Goal: Feedback & Contribution: Submit feedback/report problem

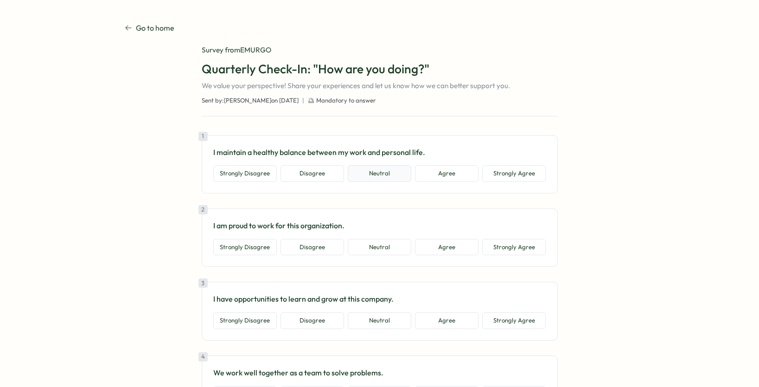
click at [376, 176] on button "Neutral" at bounding box center [380, 173] width 64 height 17
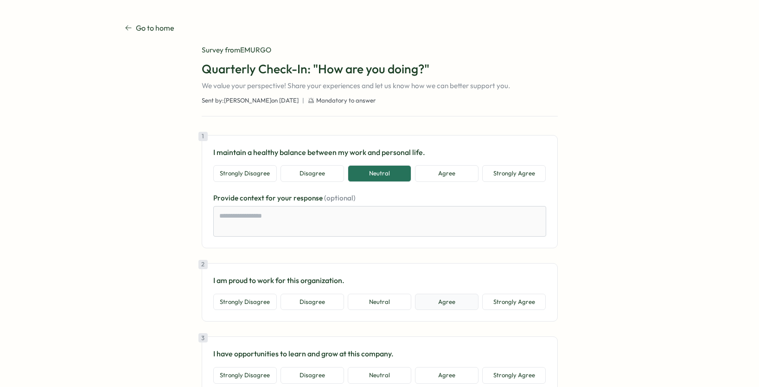
click at [453, 295] on button "Agree" at bounding box center [447, 302] width 64 height 17
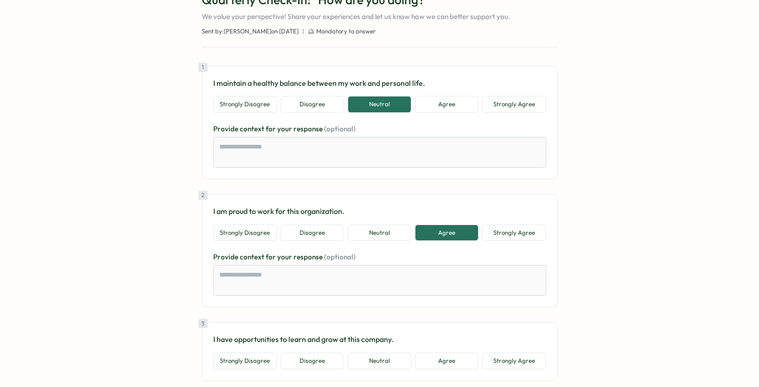
scroll to position [186, 0]
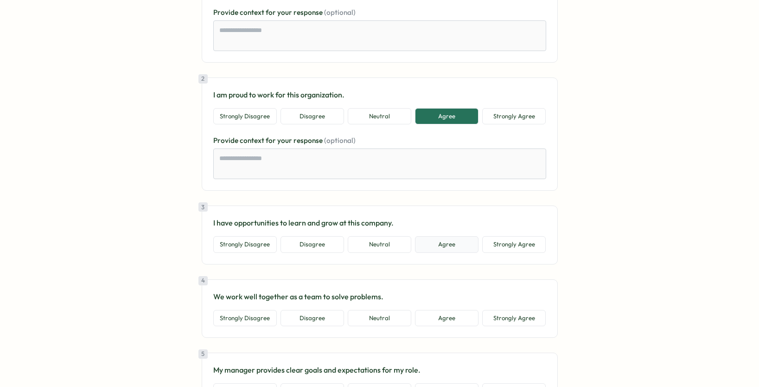
click at [441, 251] on button "Agree" at bounding box center [447, 244] width 64 height 17
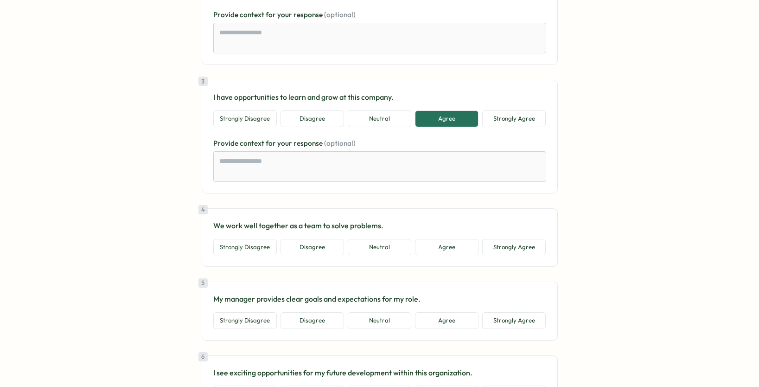
scroll to position [371, 0]
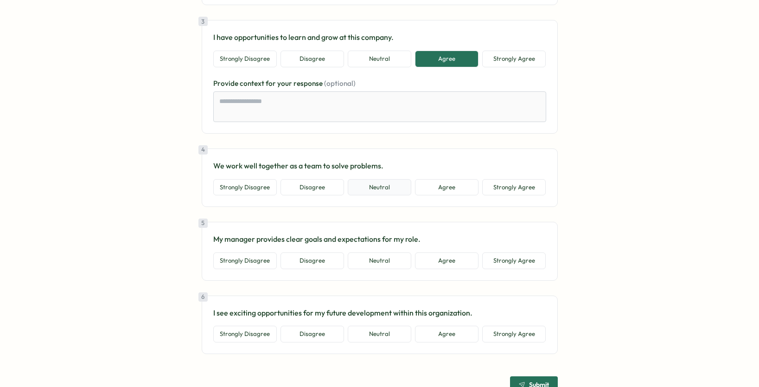
click at [382, 189] on button "Neutral" at bounding box center [380, 187] width 64 height 17
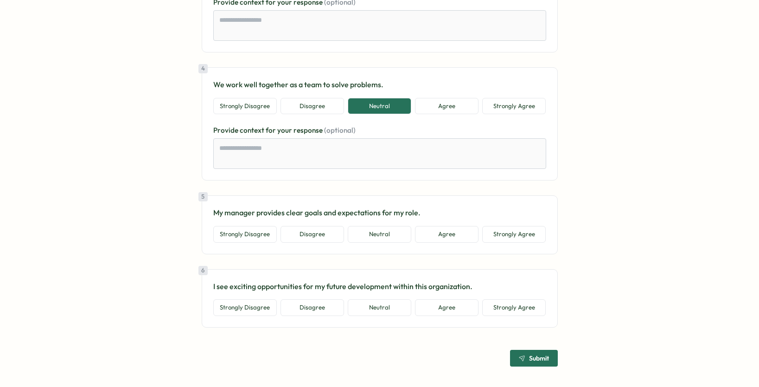
scroll to position [454, 0]
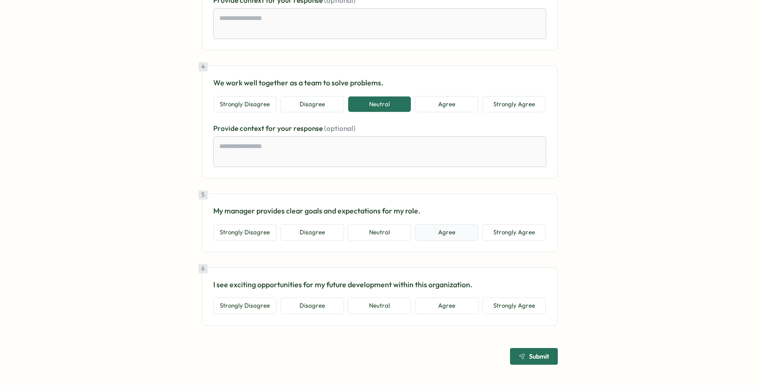
click at [435, 231] on button "Agree" at bounding box center [447, 232] width 64 height 17
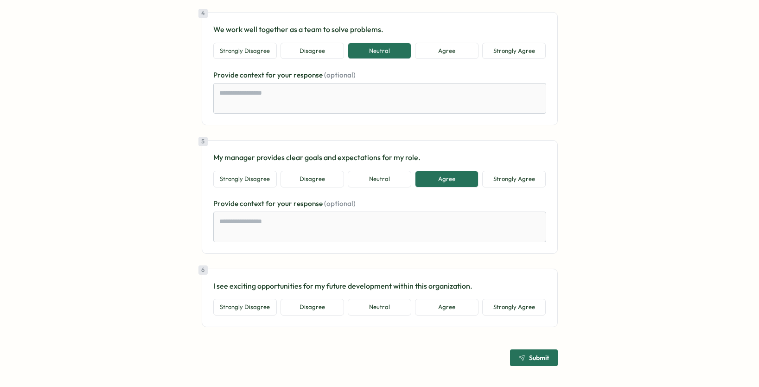
scroll to position [509, 0]
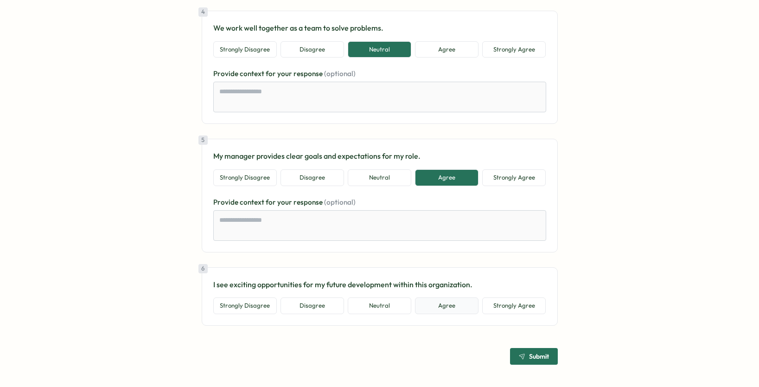
click at [443, 304] on button "Agree" at bounding box center [447, 305] width 64 height 17
type textarea "*"
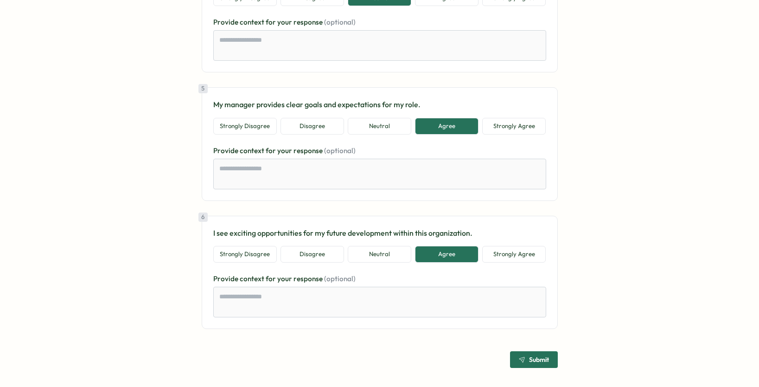
scroll to position [564, 0]
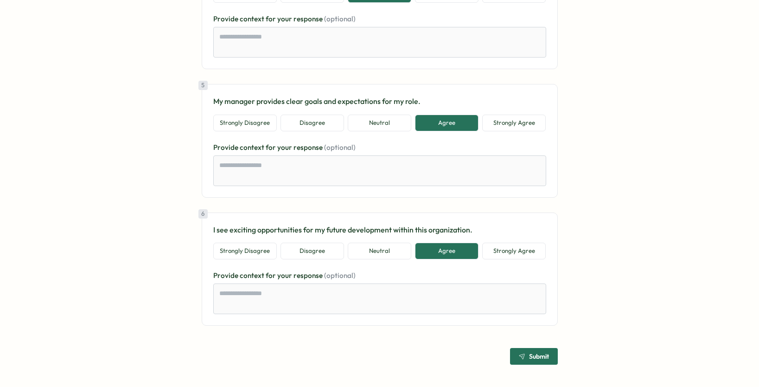
click at [525, 353] on div "Submit" at bounding box center [534, 356] width 30 height 6
